Goal: Task Accomplishment & Management: Manage account settings

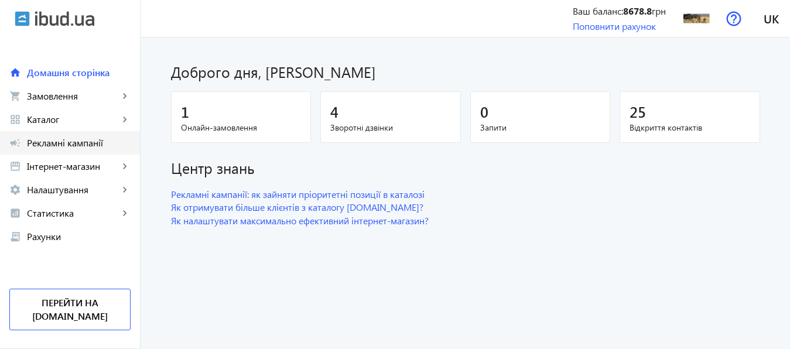
click at [74, 144] on span "Рекламні кампанії" at bounding box center [79, 143] width 104 height 12
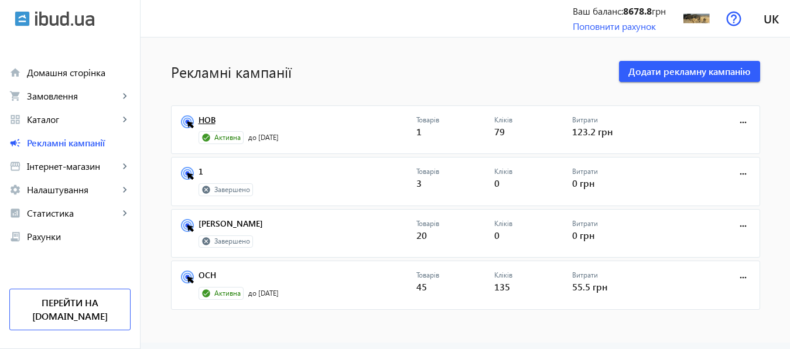
click at [203, 118] on link "НОВ" at bounding box center [308, 123] width 218 height 16
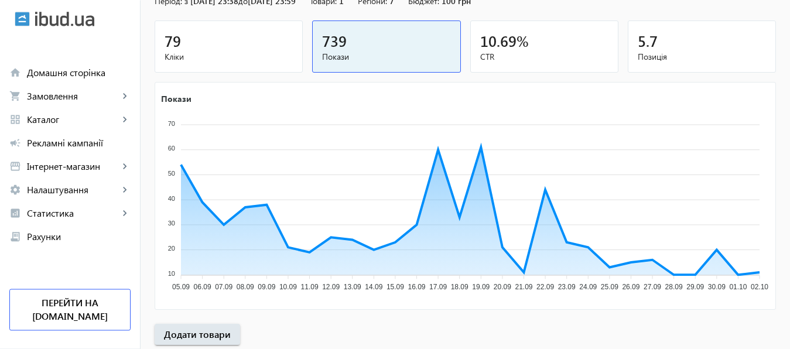
scroll to position [217, 0]
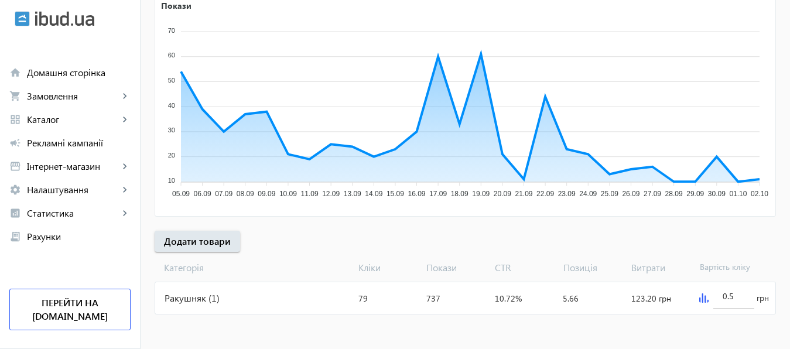
click at [703, 302] on img at bounding box center [703, 298] width 9 height 9
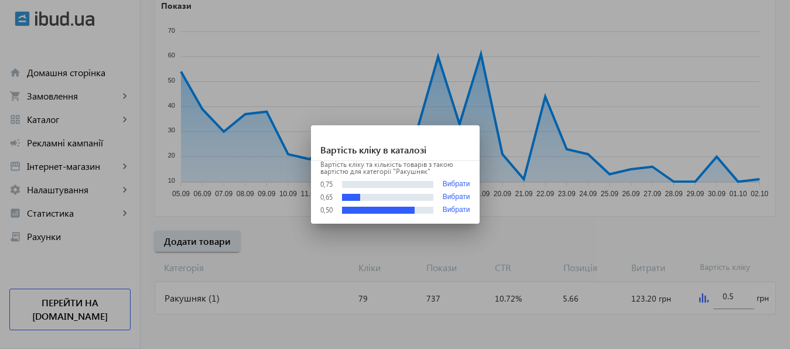
click at [736, 297] on div at bounding box center [395, 174] width 790 height 349
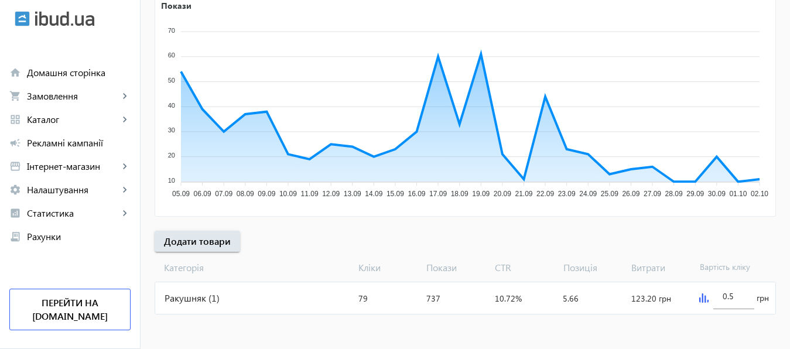
click at [736, 297] on input "0.5" at bounding box center [734, 296] width 22 height 11
type input "0.8"
click at [721, 318] on div at bounding box center [734, 314] width 41 height 11
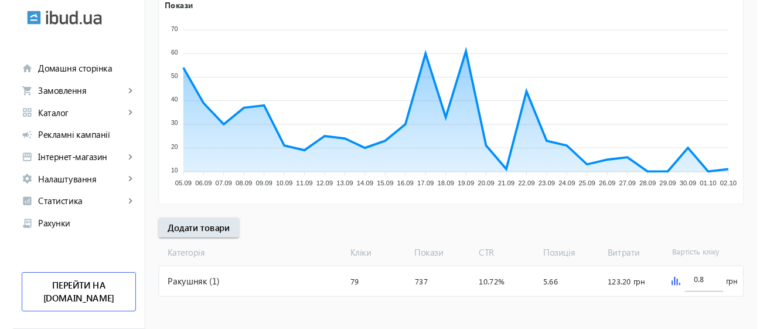
scroll to position [203, 0]
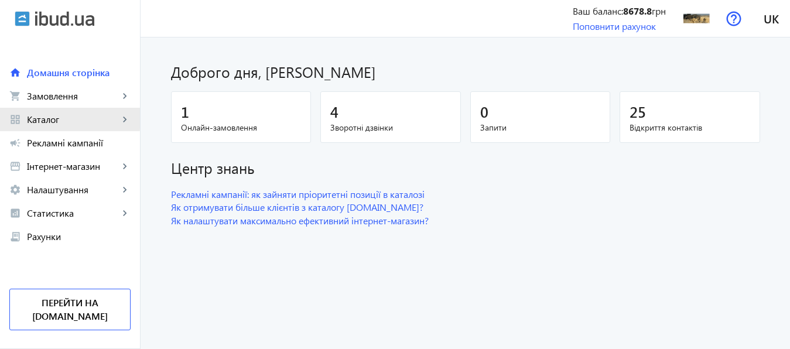
click at [42, 118] on span "Каталог" at bounding box center [73, 120] width 92 height 12
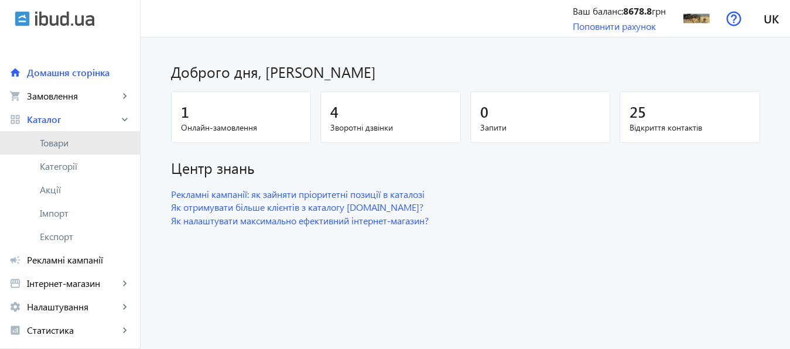
click at [52, 146] on span "Товари" at bounding box center [85, 143] width 91 height 12
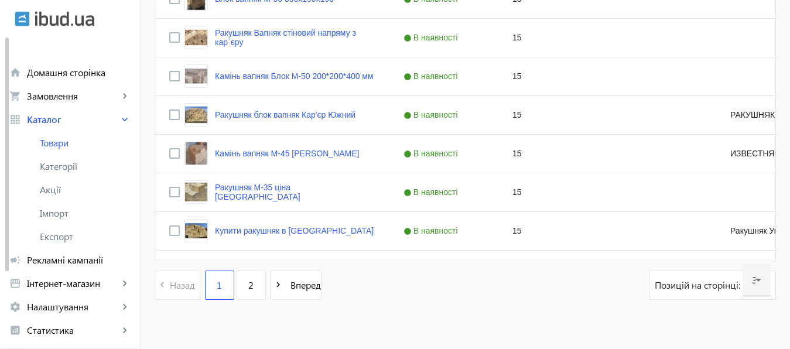
scroll to position [1231, 0]
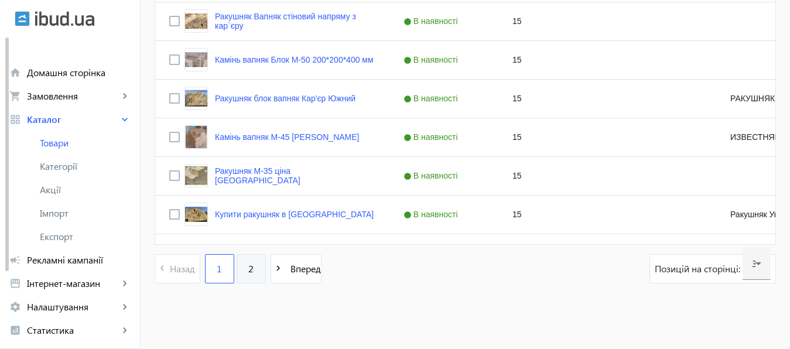
click at [248, 269] on span "2" at bounding box center [250, 268] width 5 height 13
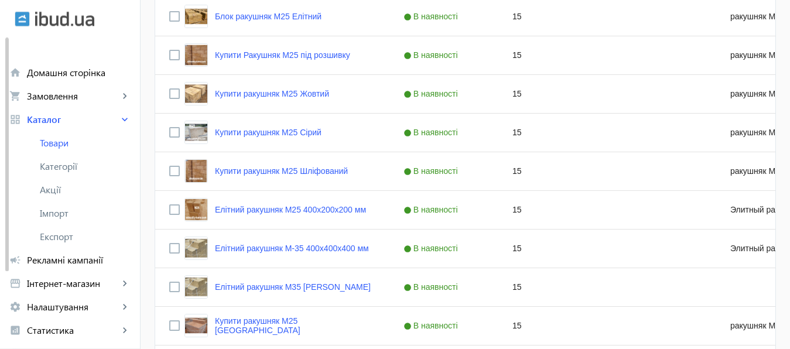
scroll to position [468, 0]
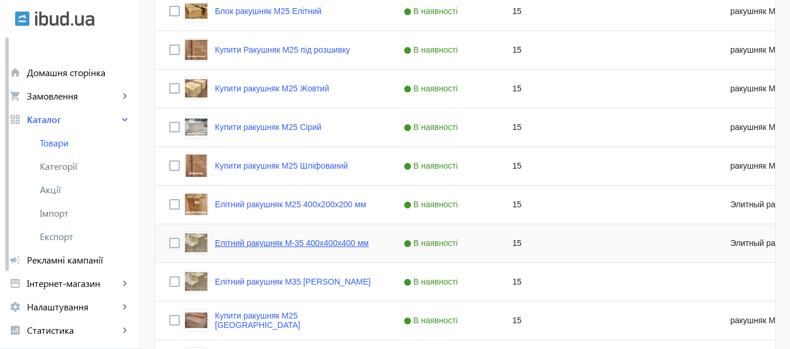
click at [262, 245] on link "Елітний рaкушняк М-35 400х400х400 мм" at bounding box center [292, 242] width 154 height 9
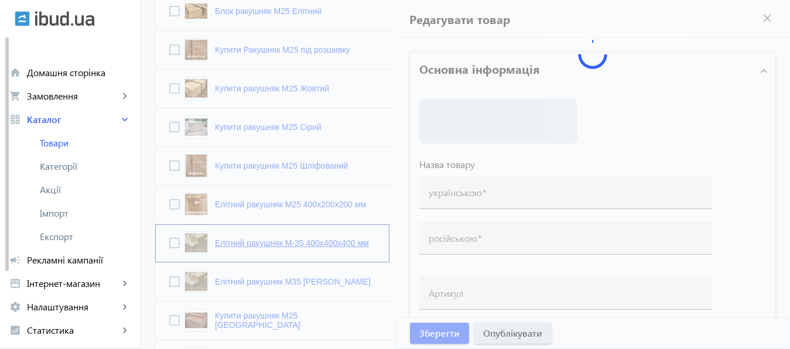
type input "Елітний рaкушняк М-35 400х400х400 мм"
type input "Элитный ракушняк М-35 400x400x400 мм"
type input "Элитный ракушняк М-35"
checkbox input "true"
type input "15"
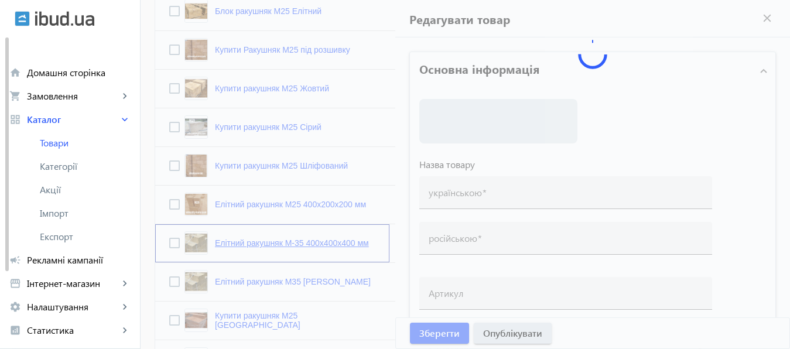
type input "1000"
type input "1500"
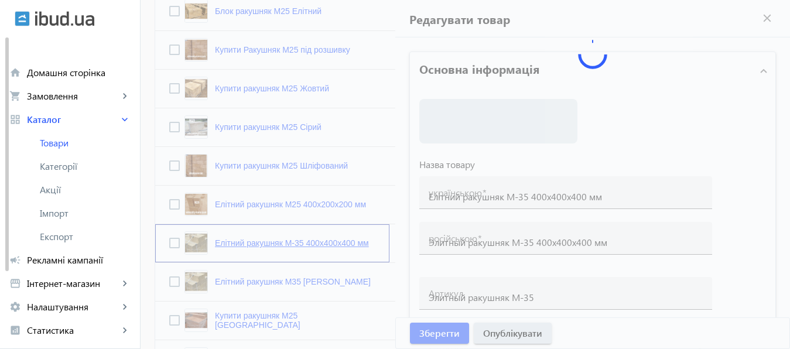
type input "Ракушняк М35 купити [GEOGRAPHIC_DATA] — ракушняк М35в [GEOGRAPHIC_DATA] — ціна …"
type input "Ракушняк М35 [GEOGRAPHIC_DATA] — ракушняк м35 в [GEOGRAPHIC_DATA] — цена ракушн…"
type textarea "Блок ракушняк М35 — [GEOGRAPHIC_DATA], ракушняк в [GEOGRAPHIC_DATA], ракушняк М…"
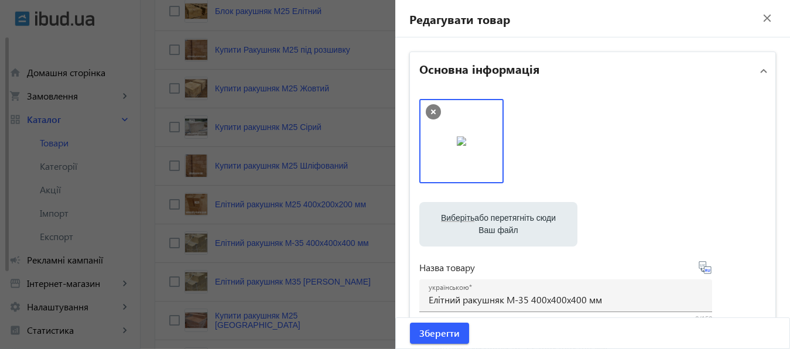
click at [490, 218] on label "Виберіть або перетягніть сюди Ваш файл" at bounding box center [498, 224] width 139 height 33
click at [490, 219] on input "Виберіть або перетягніть сюди Ваш файл" at bounding box center [498, 226] width 139 height 14
type input "C:\fakepath\РАКУШНЯК М-25 КУПИТЬ, ЦЕНА, СТОИМОСТЬ, ДОСТАВКА.jpg"
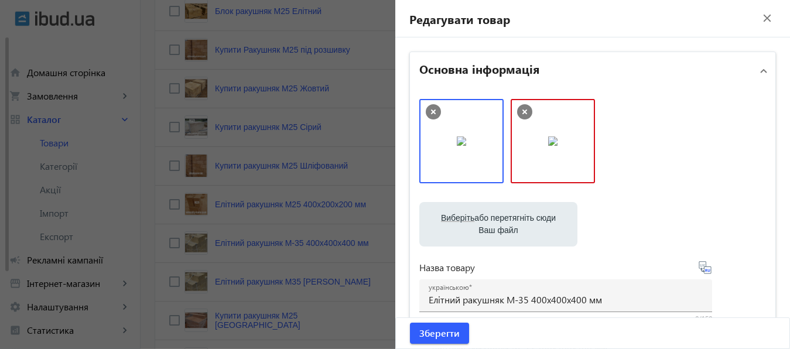
click at [641, 118] on div "Розмір більше максимального Максимальний розмір 8192×8192px" at bounding box center [592, 147] width 347 height 96
click at [438, 334] on span "Зберегти" at bounding box center [439, 333] width 40 height 13
click at [519, 110] on icon at bounding box center [524, 111] width 15 height 15
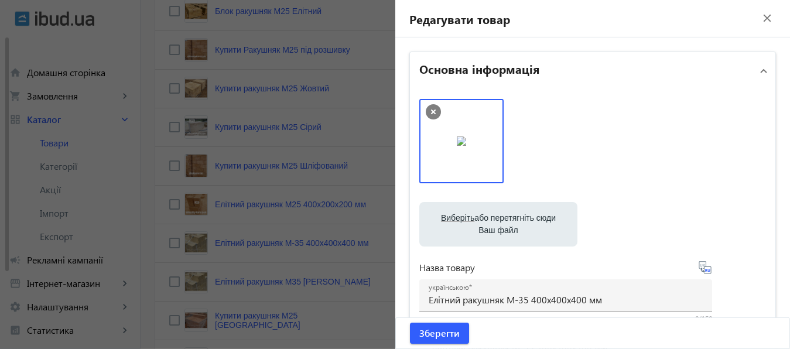
click at [477, 219] on label "Виберіть або перетягніть сюди Ваш файл" at bounding box center [498, 224] width 139 height 33
click at [477, 219] on input "Виберіть або перетягніть сюди Ваш файл" at bounding box center [498, 226] width 139 height 14
type input "C:\fakepath\11.jpg"
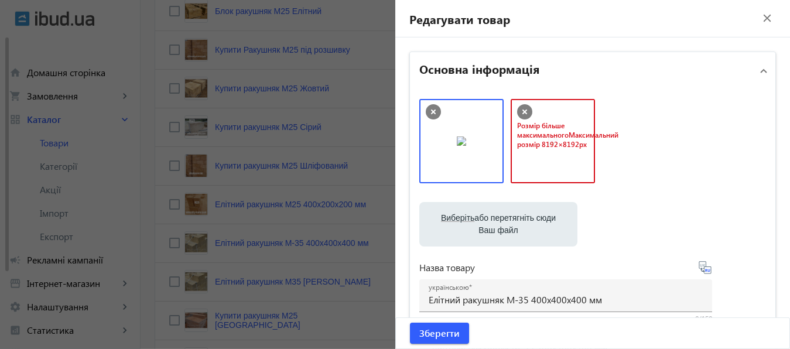
click at [517, 112] on icon at bounding box center [524, 111] width 15 height 15
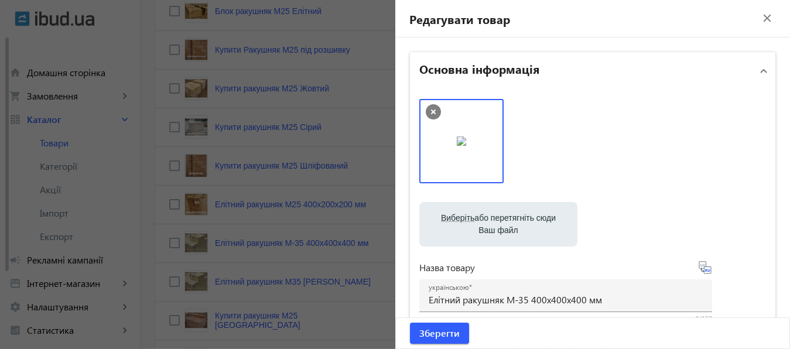
click at [493, 219] on label "Виберіть або перетягніть сюди Ваш файл" at bounding box center [498, 224] width 139 height 33
click at [493, 219] on input "Виберіть або перетягніть сюди Ваш файл" at bounding box center [498, 226] width 139 height 14
type input "C:\fakepath\11.jpg"
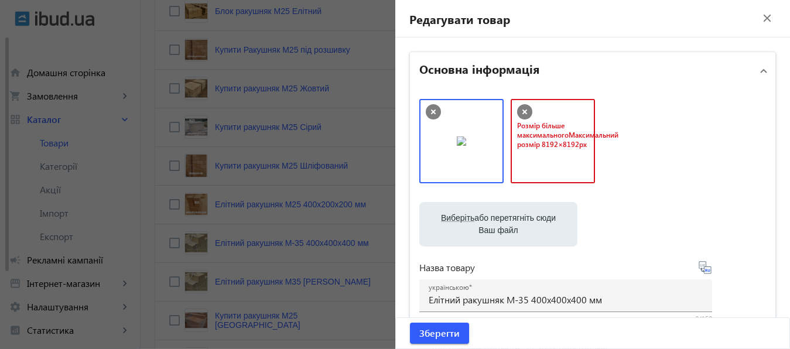
click at [521, 111] on icon at bounding box center [524, 111] width 15 height 15
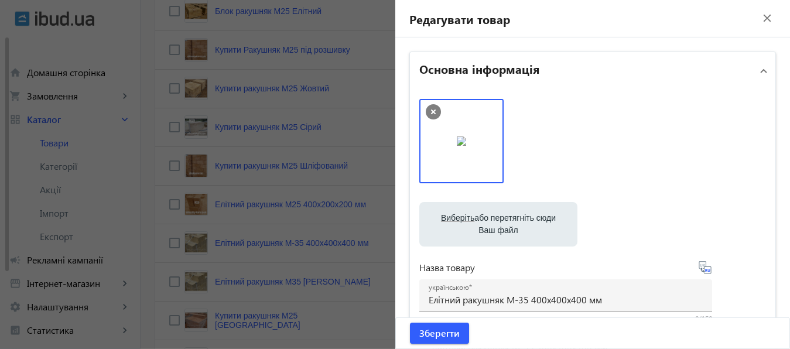
click at [485, 227] on label "Виберіть або перетягніть сюди Ваш файл" at bounding box center [498, 224] width 139 height 33
click at [485, 227] on input "Виберіть або перетягніть сюди Ваш файл" at bounding box center [498, 226] width 139 height 14
type input "C:\fakepath\11.jpg"
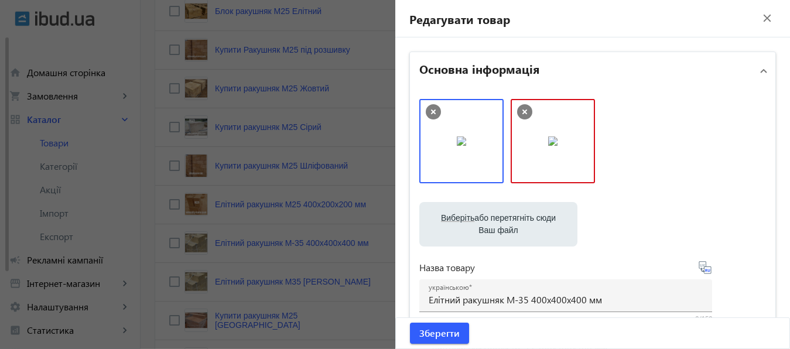
click at [482, 220] on label "Виберіть або перетягніть сюди Ваш файл" at bounding box center [498, 224] width 139 height 33
click at [482, 220] on input "Виберіть або перетягніть сюди Ваш файл" at bounding box center [498, 226] width 139 height 14
type input "C:\fakepath\13.jpg"
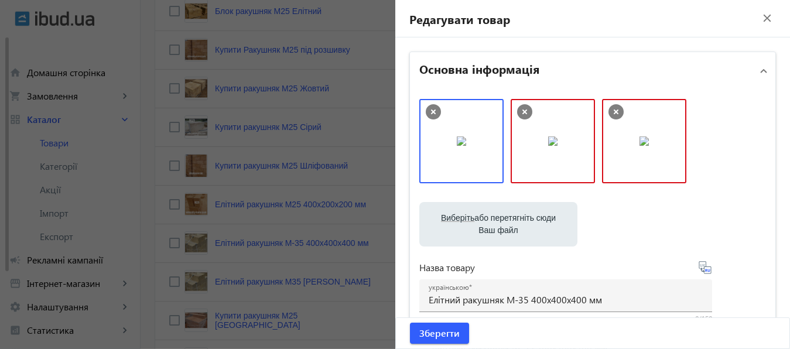
click at [510, 223] on label "Виберіть або перетягніть сюди Ваш файл" at bounding box center [498, 224] width 139 height 33
click at [510, 223] on input "Виберіть або перетягніть сюди Ваш файл" at bounding box center [498, 226] width 139 height 14
click at [523, 111] on icon at bounding box center [525, 112] width 5 height 5
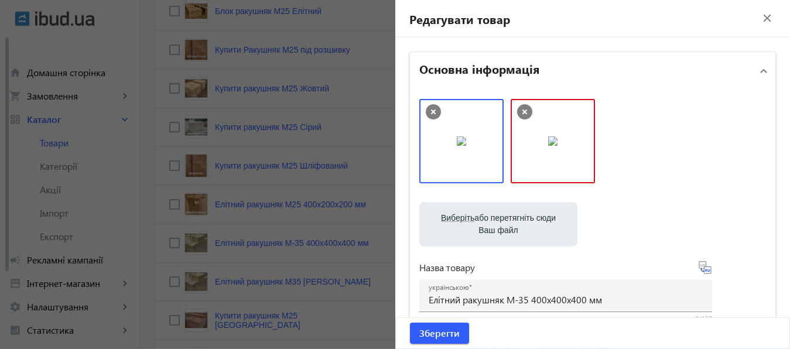
click at [523, 111] on icon at bounding box center [525, 112] width 5 height 5
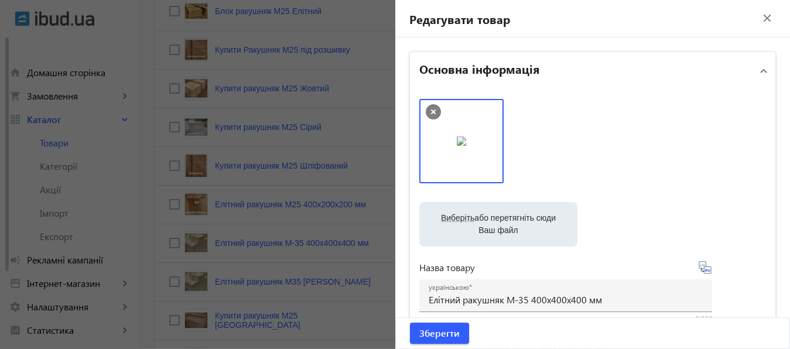
click at [496, 219] on label "Виберіть або перетягніть сюди Ваш файл" at bounding box center [498, 224] width 139 height 33
click at [496, 219] on input "Виберіть або перетягніть сюди Ваш файл" at bounding box center [498, 226] width 139 height 14
type input "C:\fakepath\10.jpg"
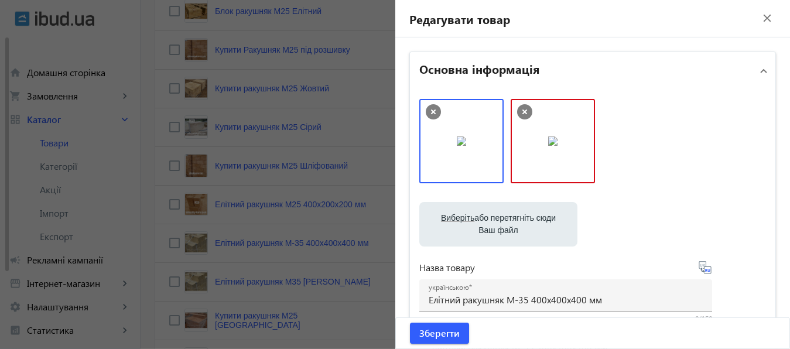
click at [491, 219] on label "Виберіть або перетягніть сюди Ваш файл" at bounding box center [498, 224] width 139 height 33
click at [491, 219] on input "Виберіть або перетягніть сюди Ваш файл" at bounding box center [498, 226] width 139 height 14
type input "C:\fakepath\11.jpg"
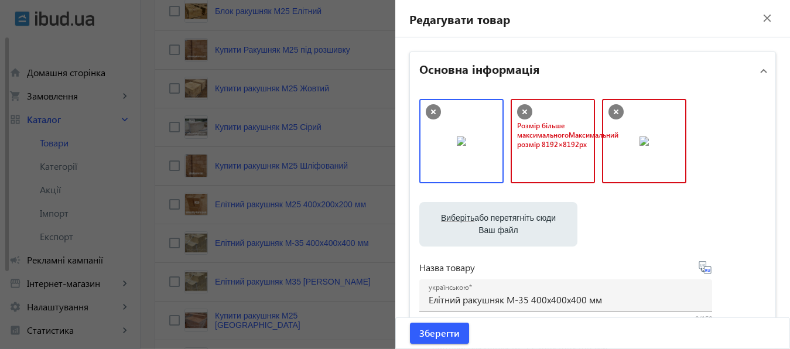
click at [520, 110] on icon at bounding box center [524, 111] width 15 height 15
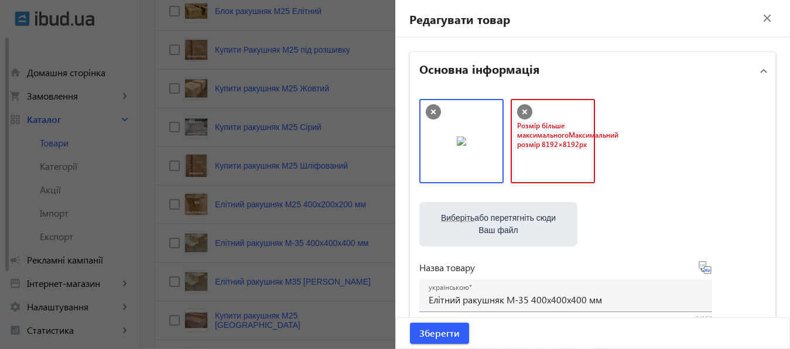
click at [523, 111] on icon at bounding box center [525, 112] width 5 height 5
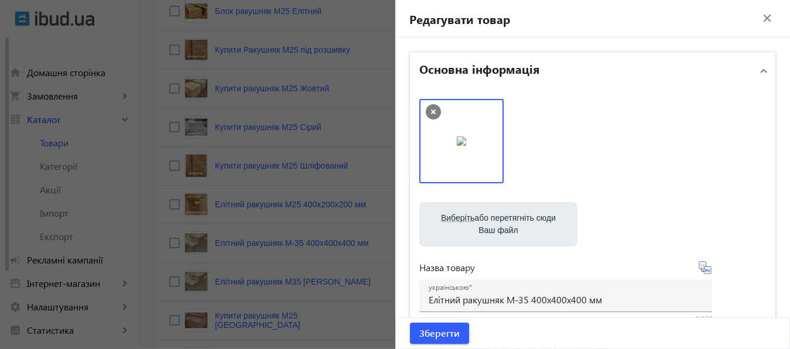
click at [484, 221] on label "Виберіть або перетягніть сюди Ваш файл" at bounding box center [498, 224] width 139 height 33
click at [484, 221] on input "Виберіть або перетягніть сюди Ваш файл" at bounding box center [498, 226] width 139 height 14
type input "C:\fakepath\9.jpg"
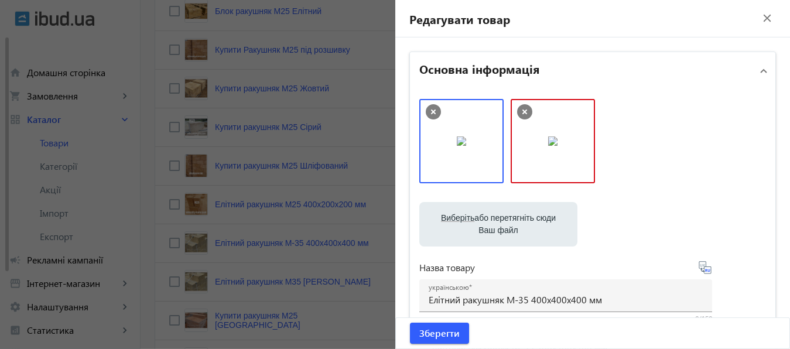
click at [500, 217] on label "Виберіть або перетягніть сюди Ваш файл" at bounding box center [498, 224] width 139 height 33
click at [500, 219] on input "Виберіть або перетягніть сюди Ваш файл" at bounding box center [498, 226] width 139 height 14
type input "C:\fakepath\10.jpg"
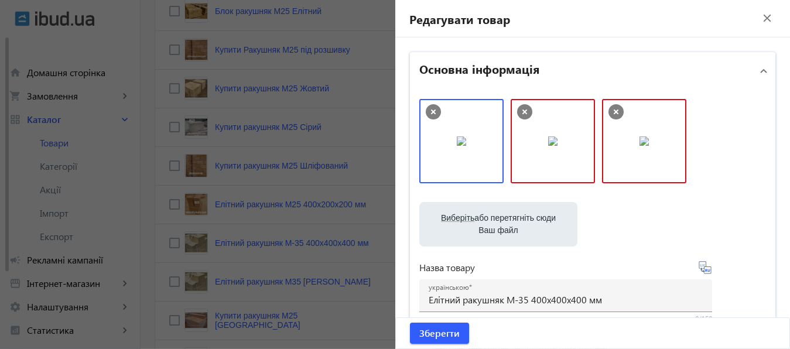
click at [511, 220] on label "Виберіть або перетягніть сюди Ваш файл" at bounding box center [498, 224] width 139 height 33
click at [511, 220] on input "Виберіть або перетягніть сюди Ваш файл" at bounding box center [498, 226] width 139 height 14
type input "C:\fakepath\11.jpg"
click at [507, 230] on label "Виберіть або перетягніть сюди Ваш файл" at bounding box center [498, 224] width 139 height 33
click at [507, 230] on input "Виберіть або перетягніть сюди Ваш файл" at bounding box center [498, 226] width 139 height 14
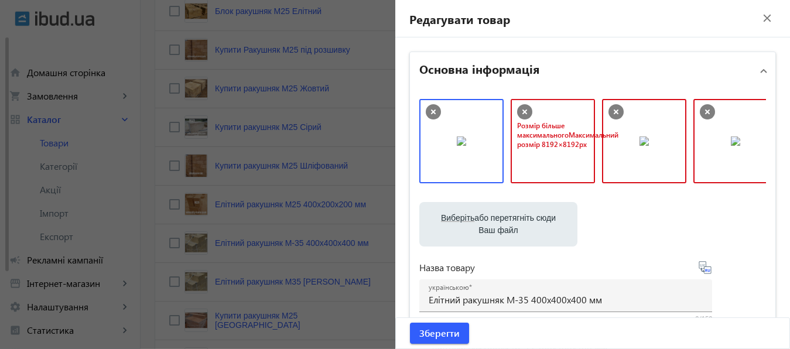
click at [520, 110] on icon at bounding box center [524, 111] width 15 height 15
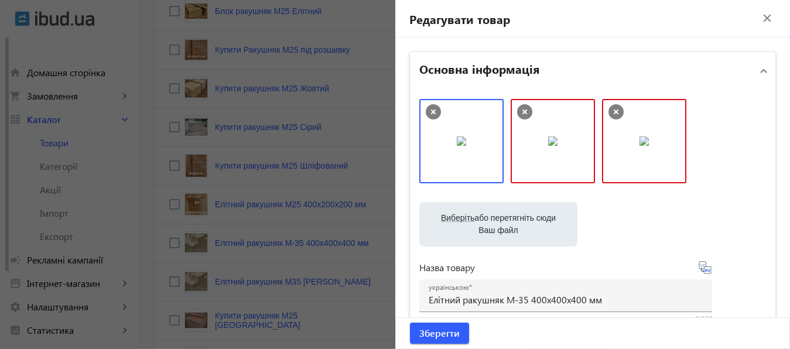
click at [520, 110] on icon at bounding box center [524, 111] width 15 height 15
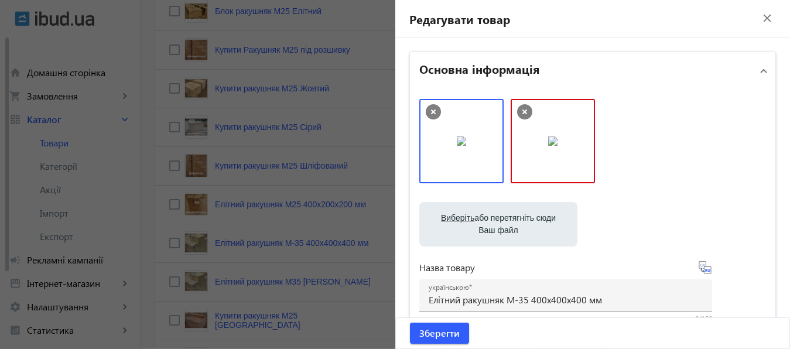
click at [520, 110] on icon at bounding box center [524, 111] width 15 height 15
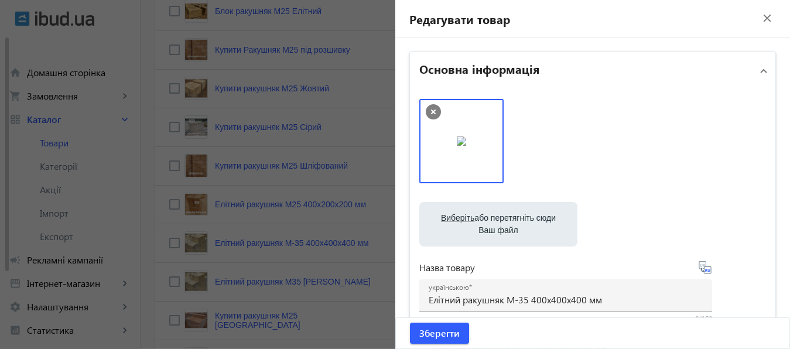
click at [504, 210] on label "Виберіть або перетягніть сюди Ваш файл" at bounding box center [498, 224] width 139 height 33
click at [504, 219] on input "Виберіть або перетягніть сюди Ваш файл" at bounding box center [498, 226] width 139 height 14
type input "C:\fakepath\10.jpg"
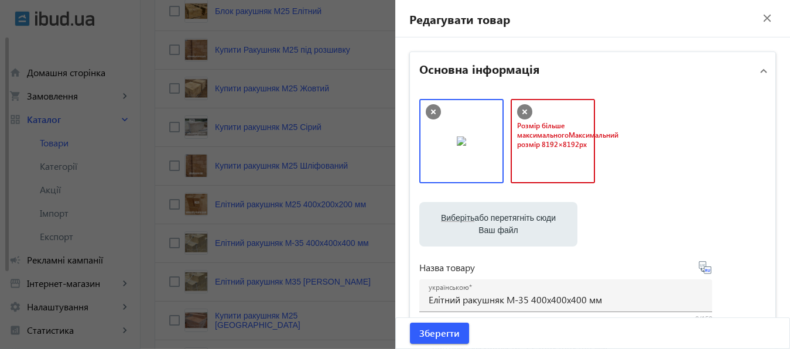
click at [523, 112] on icon at bounding box center [525, 112] width 5 height 5
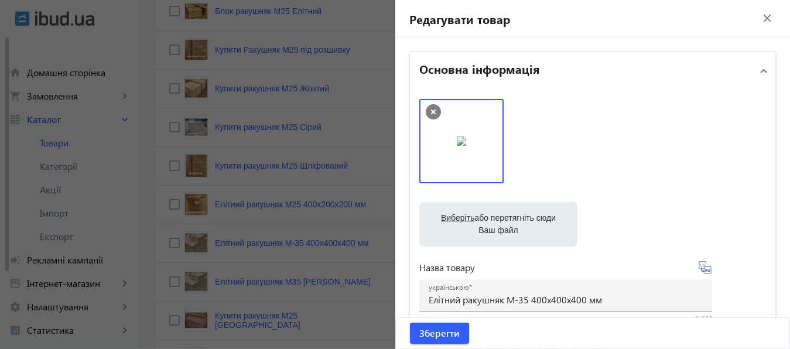
click at [484, 228] on label "Виберіть або перетягніть сюди Ваш файл" at bounding box center [498, 224] width 139 height 33
click at [484, 228] on input "Виберіть або перетягніть сюди Ваш файл" at bounding box center [498, 226] width 139 height 14
type input "C:\fakepath\10.jpg"
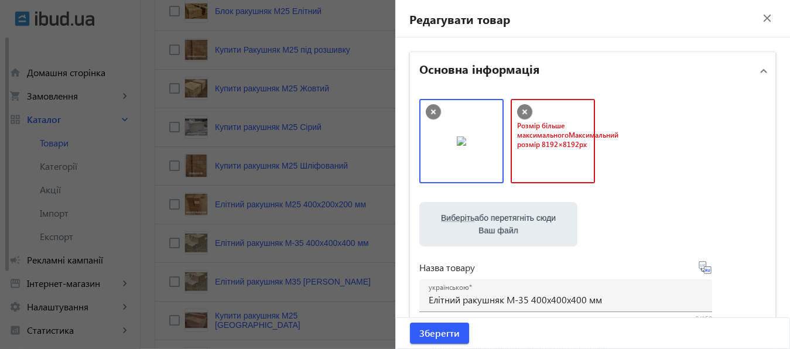
click at [521, 112] on icon at bounding box center [524, 111] width 15 height 15
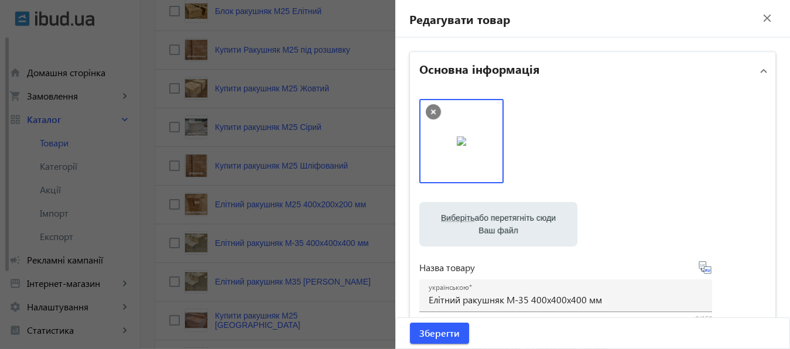
click at [493, 210] on label "Виберіть або перетягніть сюди Ваш файл" at bounding box center [498, 224] width 139 height 33
click at [493, 219] on input "Виберіть або перетягніть сюди Ваш файл" at bounding box center [498, 226] width 139 height 14
type input "C:\fakepath\9.jpg"
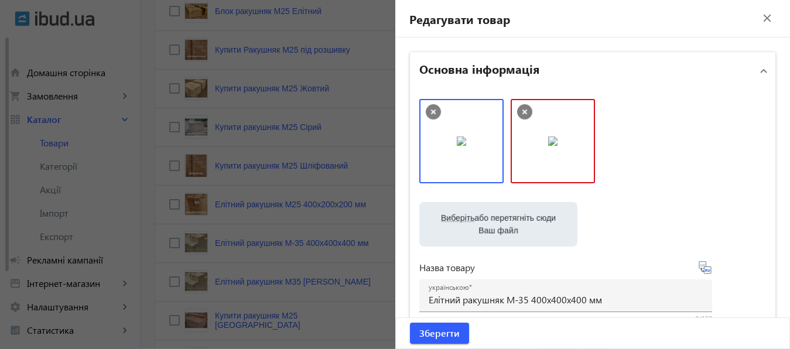
click at [500, 217] on label "Виберіть або перетягніть сюди Ваш файл" at bounding box center [498, 224] width 139 height 33
click at [500, 219] on input "Виберіть або перетягніть сюди Ваш файл" at bounding box center [498, 226] width 139 height 14
type input "C:\fakepath\7.jpg"
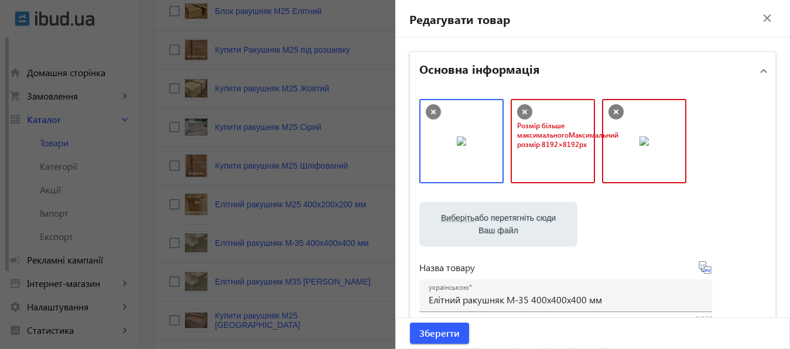
click at [517, 112] on icon at bounding box center [524, 111] width 15 height 15
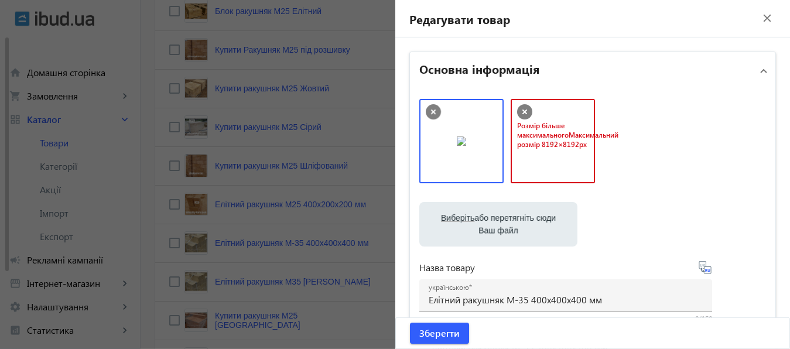
click at [521, 112] on icon at bounding box center [524, 111] width 15 height 15
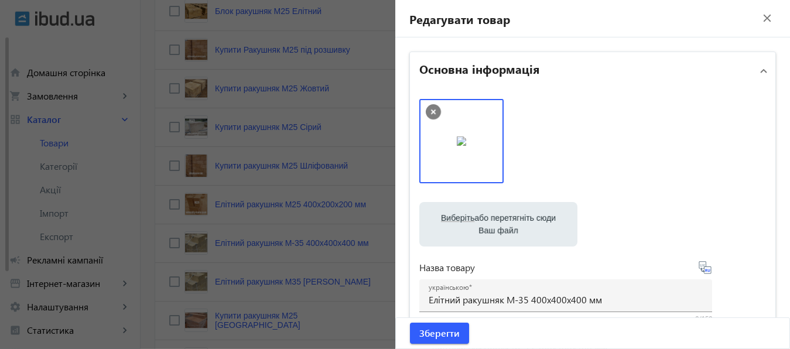
click at [485, 220] on label "Виберіть або перетягніть сюди Ваш файл" at bounding box center [498, 224] width 139 height 33
click at [485, 220] on input "Виберіть або перетягніть сюди Ваш файл" at bounding box center [498, 226] width 139 height 14
type input "C:\fakepath\12.jpg"
click at [499, 220] on label "Виберіть або перетягніть сюди Ваш файл" at bounding box center [498, 224] width 139 height 33
click at [499, 220] on input "Виберіть або перетягніть сюди Ваш файл" at bounding box center [498, 226] width 139 height 14
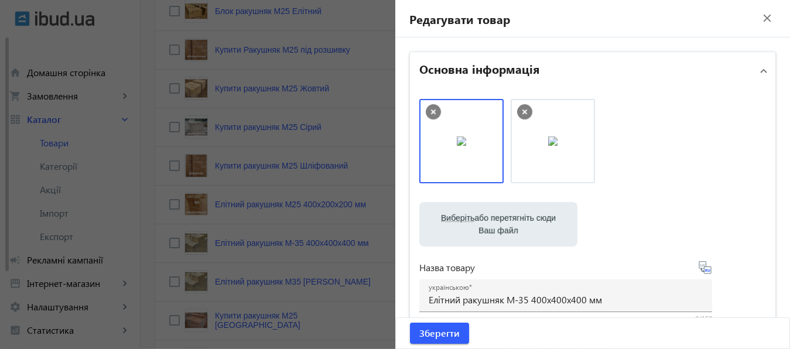
type input "C:\fakepath\6.jpg"
drag, startPoint x: 627, startPoint y: 131, endPoint x: 441, endPoint y: 127, distance: 186.9
click at [441, 127] on body "arrow_back home Домашня сторінка shopping_cart Замовлення keyboard_arrow_right …" at bounding box center [395, 70] width 790 height 1077
drag, startPoint x: 626, startPoint y: 134, endPoint x: 458, endPoint y: 135, distance: 168.1
click at [458, 135] on body "arrow_back home Домашня сторінка shopping_cart Замовлення keyboard_arrow_right …" at bounding box center [395, 70] width 790 height 1077
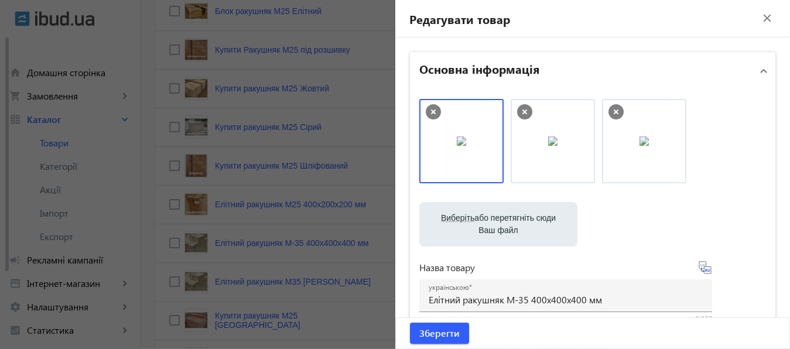
click at [431, 112] on icon at bounding box center [433, 112] width 5 height 5
click at [433, 333] on span "Зберегти" at bounding box center [439, 333] width 40 height 13
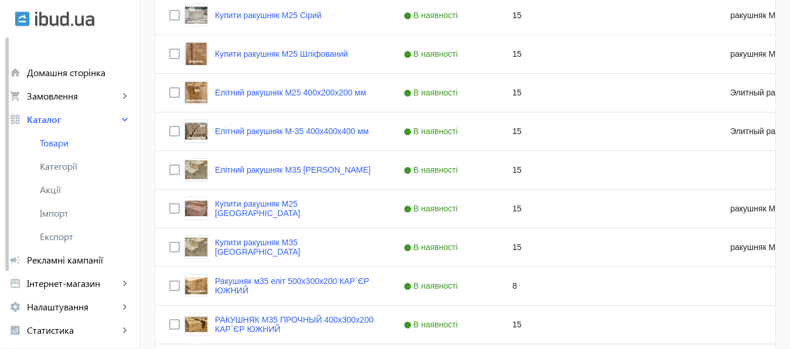
scroll to position [598, 0]
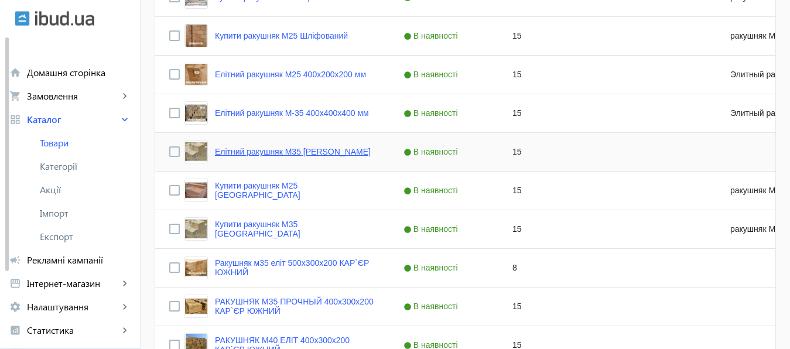
click at [283, 152] on link "Елітний ракушняк М35 [PERSON_NAME]" at bounding box center [293, 151] width 156 height 9
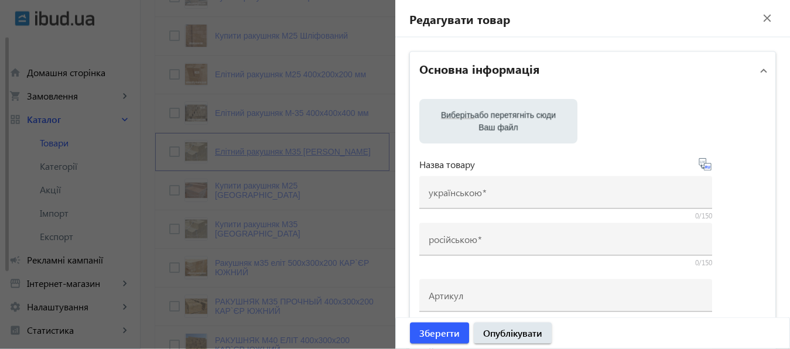
type input "Елітний ракушняк М35 [PERSON_NAME]"
type input "Элитный ракушняк М35 Карьер Южный"
checkbox input "true"
type input "15"
type input "1000"
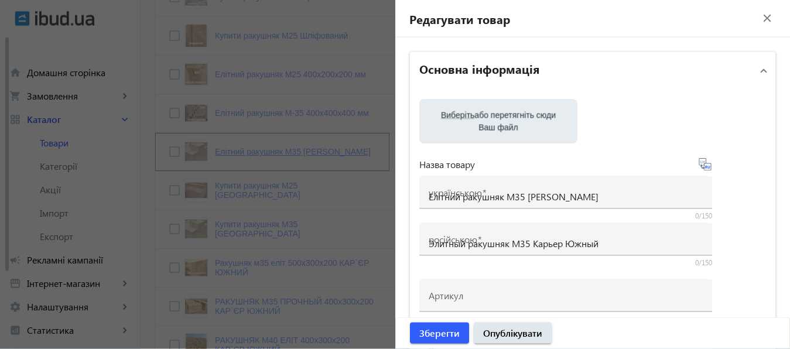
type input "1500"
type input "Ракушняк М35 камінь ракушняк одеський кар'єр южний купити [GEOGRAPHIC_DATA] — р…"
type input "Ракушняк М35 камень ракушняк [GEOGRAPHIC_DATA] — ракушняк м35 в [GEOGRAPHIC_DAT…"
type textarea "Блок ракушняк М35 — [GEOGRAPHIC_DATA], ракушняк в [GEOGRAPHIC_DATA], ракушняк М…"
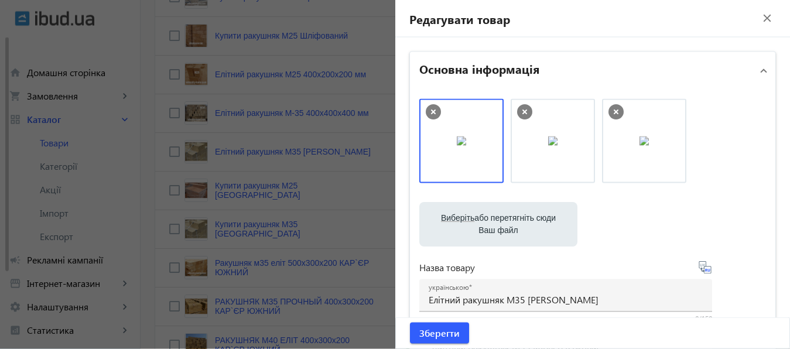
click at [493, 220] on label "Виберіть або перетягніть сюди Ваш файл" at bounding box center [498, 224] width 139 height 33
click at [493, 220] on input "Виберіть або перетягніть сюди Ваш файл" at bounding box center [498, 226] width 139 height 14
type input "C:\fakepath\2 (2).jpg"
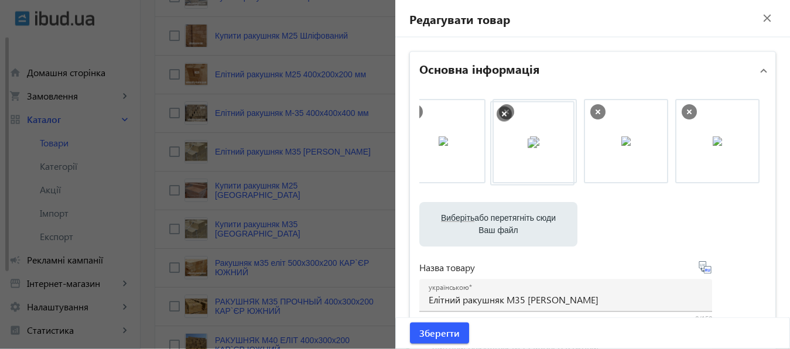
drag, startPoint x: 710, startPoint y: 132, endPoint x: 525, endPoint y: 134, distance: 184.6
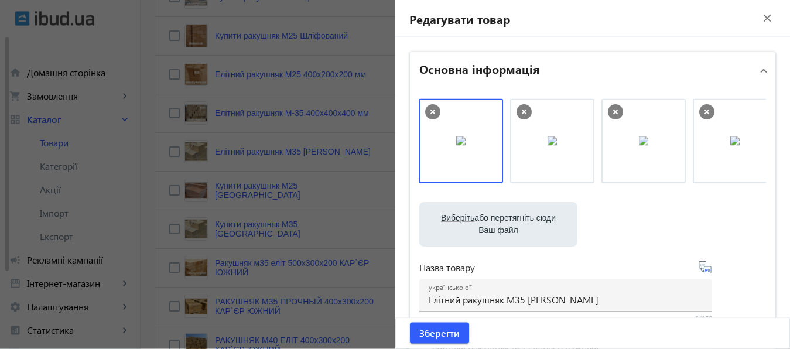
scroll to position [0, 0]
click at [520, 112] on icon at bounding box center [524, 111] width 15 height 15
click at [437, 335] on span "Зберегти" at bounding box center [439, 333] width 40 height 13
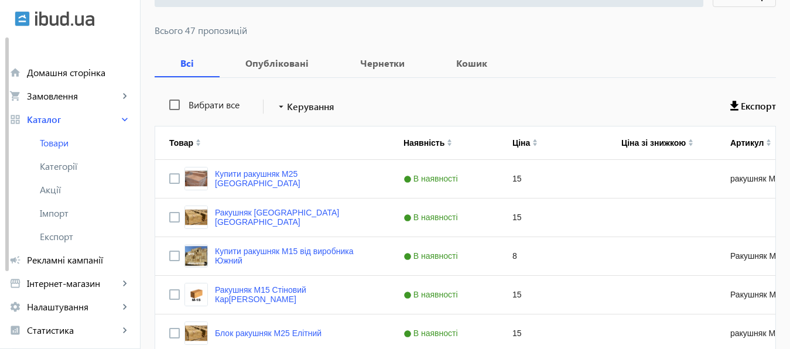
scroll to position [158, 0]
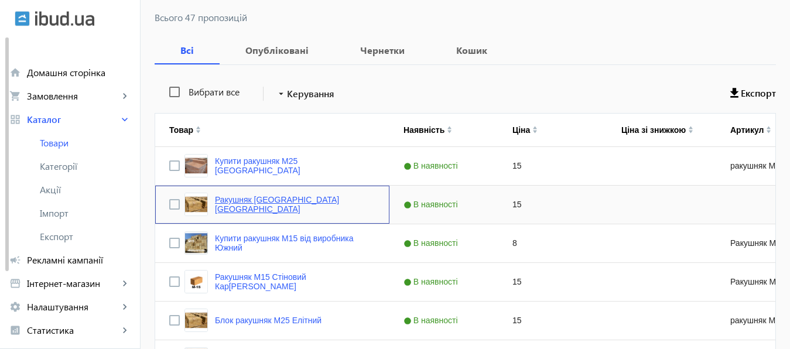
click at [243, 207] on link "Ракушняк [GEOGRAPHIC_DATA] [GEOGRAPHIC_DATA]" at bounding box center [295, 204] width 161 height 19
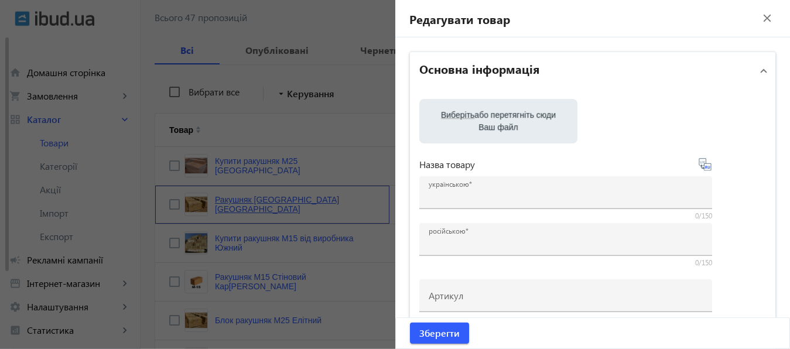
type input "Ракушняк [GEOGRAPHIC_DATA] [GEOGRAPHIC_DATA]"
type input "Ракушняк [GEOGRAPHIC_DATA]"
checkbox input "true"
type input "15"
type input "1000"
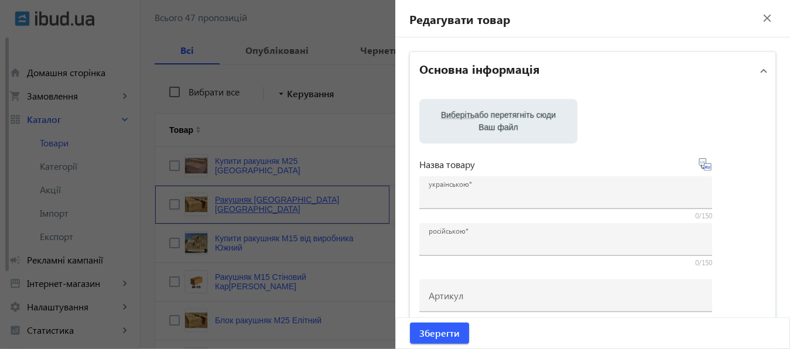
type input "1500"
type input "Ракушняк М35 купити [GEOGRAPHIC_DATA] — ракушняк М35в [GEOGRAPHIC_DATA] — ціна …"
type input "Ракушняк М35 [GEOGRAPHIC_DATA] — ракушняк м35 в [GEOGRAPHIC_DATA] — цена ракушн…"
type textarea "Блок ракушняк М35 — [GEOGRAPHIC_DATA], ракушняк в [GEOGRAPHIC_DATA], ракушняк М…"
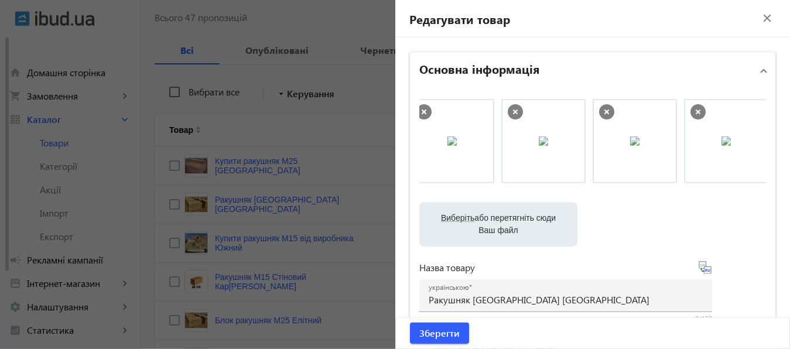
scroll to position [0, 115]
click at [687, 111] on icon at bounding box center [689, 112] width 5 height 5
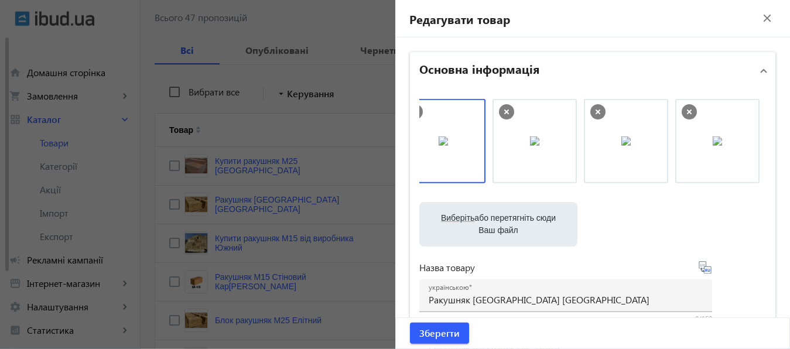
click at [682, 110] on icon at bounding box center [689, 111] width 15 height 15
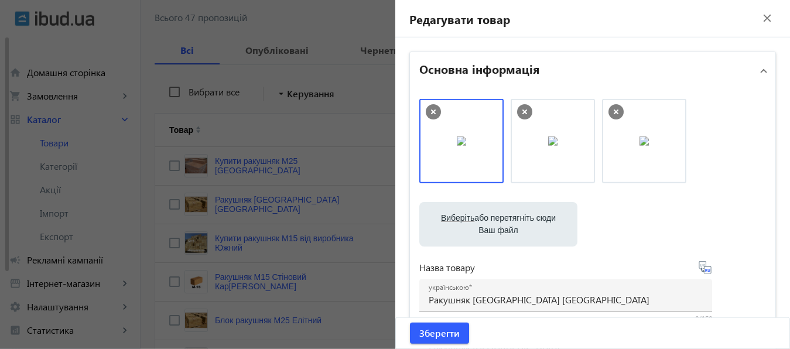
scroll to position [0, 0]
click at [501, 221] on label "Виберіть або перетягніть сюди Ваш файл" at bounding box center [498, 224] width 139 height 33
click at [501, 221] on input "Виберіть або перетягніть сюди Ваш файл" at bounding box center [498, 226] width 139 height 14
type input "C:\fakepath\РАКУШНЯК [GEOGRAPHIC_DATA] [GEOGRAPHIC_DATA]jpg"
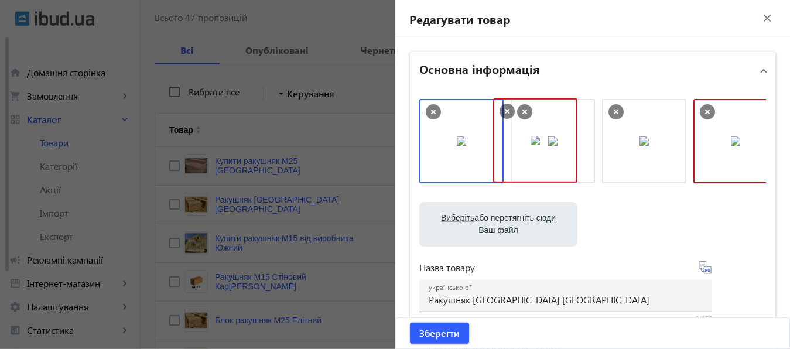
drag, startPoint x: 720, startPoint y: 128, endPoint x: 520, endPoint y: 127, distance: 200.4
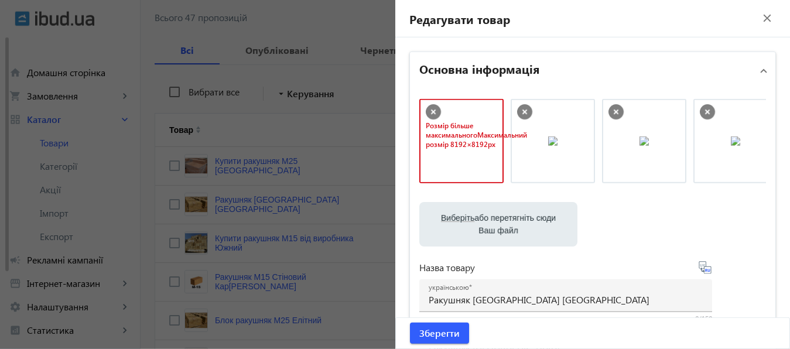
click at [426, 111] on icon at bounding box center [433, 111] width 15 height 15
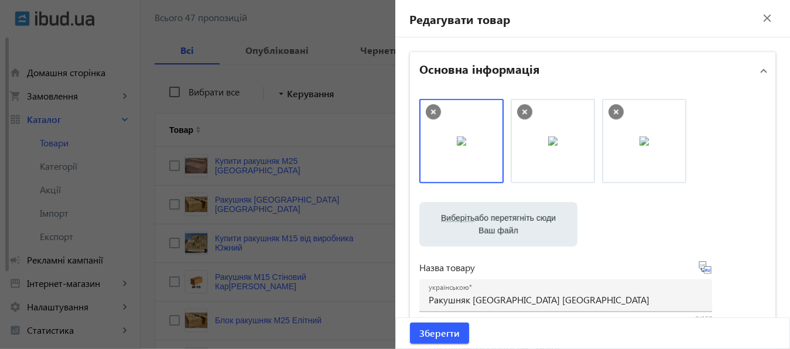
click at [496, 225] on label "Виберіть або перетягніть сюди Ваш файл" at bounding box center [498, 224] width 139 height 33
click at [496, 225] on input "Виберіть або перетягніть сюди Ваш файл" at bounding box center [498, 226] width 139 height 14
type input "C:\fakepath\КУПИТЬ РАКУШНЯК М-35 [GEOGRAPHIC_DATA] [GEOGRAPHIC_DATA]jpg"
drag, startPoint x: 722, startPoint y: 134, endPoint x: 463, endPoint y: 136, distance: 258.4
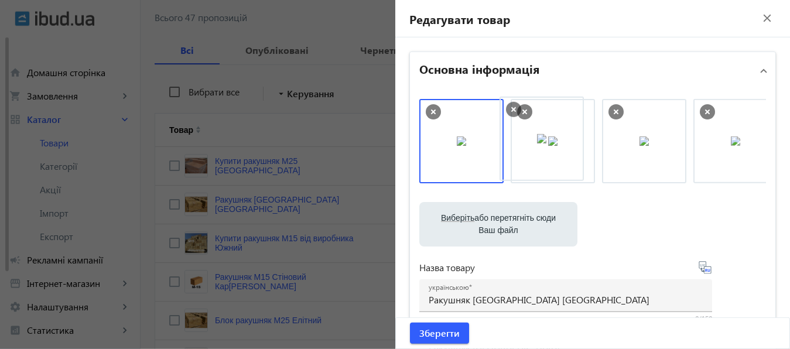
drag, startPoint x: 640, startPoint y: 134, endPoint x: 543, endPoint y: 132, distance: 97.3
drag, startPoint x: 533, startPoint y: 135, endPoint x: 443, endPoint y: 133, distance: 89.1
drag, startPoint x: 645, startPoint y: 133, endPoint x: 452, endPoint y: 132, distance: 192.7
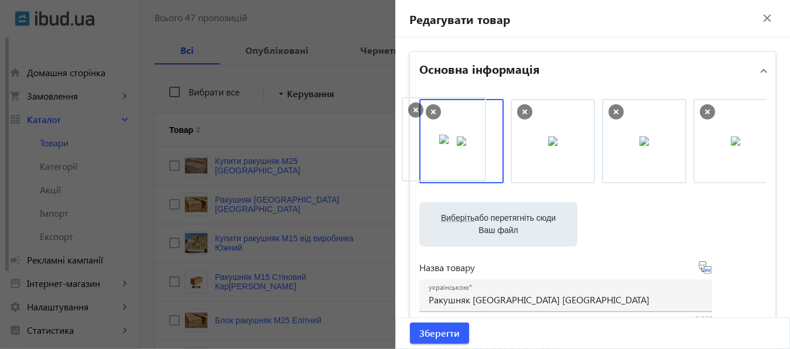
drag, startPoint x: 634, startPoint y: 142, endPoint x: 551, endPoint y: 139, distance: 83.2
drag, startPoint x: 483, startPoint y: 133, endPoint x: 687, endPoint y: 133, distance: 203.3
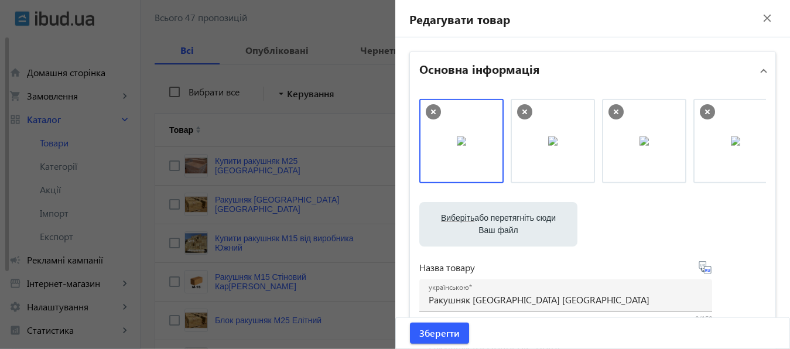
click at [426, 111] on icon at bounding box center [433, 111] width 15 height 15
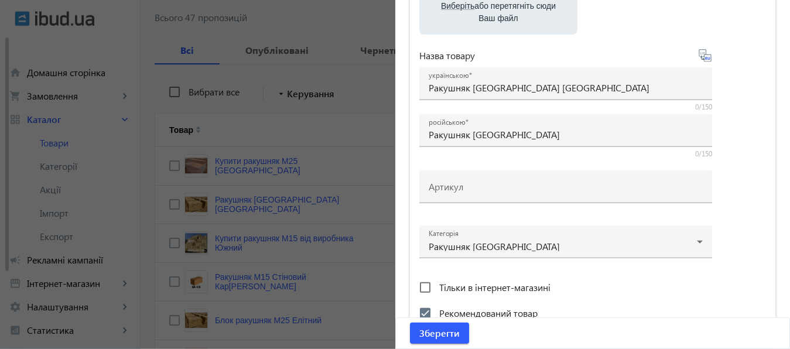
scroll to position [228, 0]
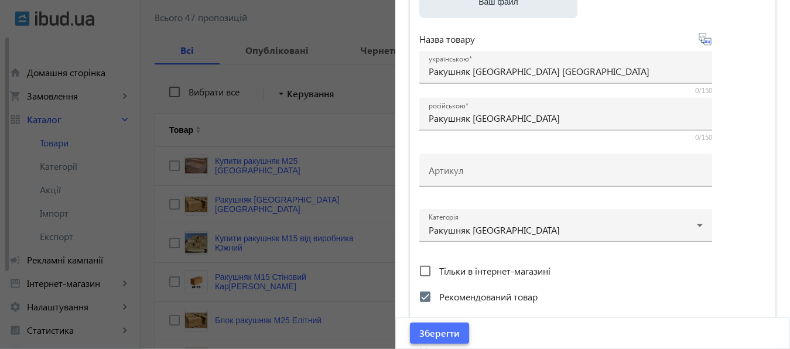
click at [434, 333] on span "Зберегти" at bounding box center [439, 333] width 40 height 13
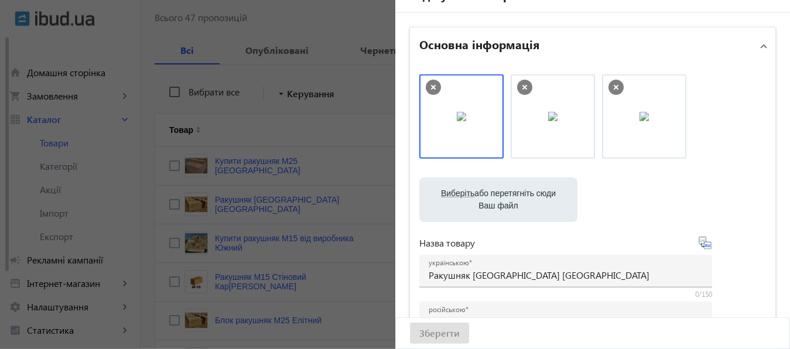
scroll to position [0, 0]
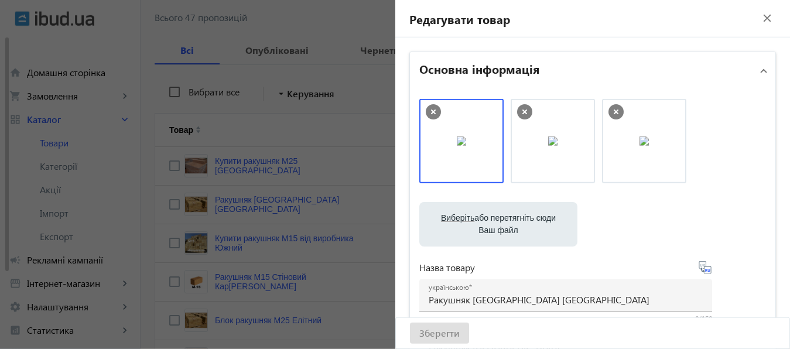
click at [722, 156] on div at bounding box center [592, 147] width 347 height 96
click at [548, 146] on img at bounding box center [552, 141] width 9 height 9
